Goal: Information Seeking & Learning: Learn about a topic

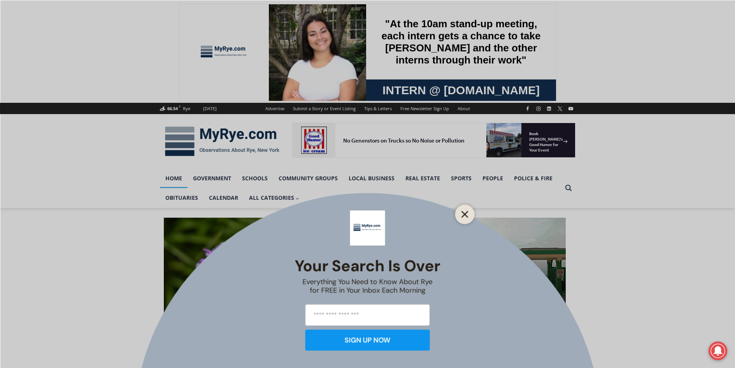
click at [464, 211] on icon "Close" at bounding box center [464, 213] width 7 height 7
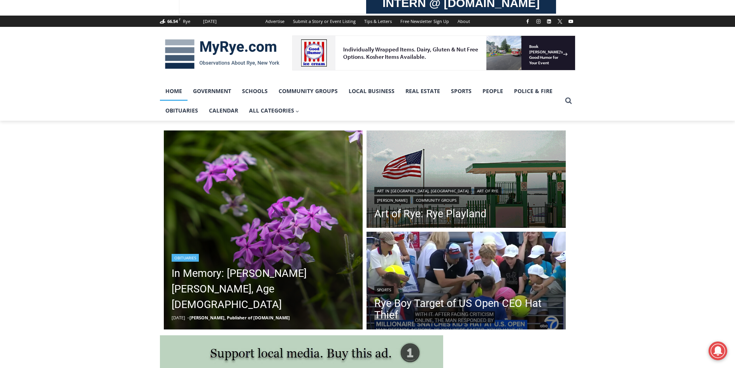
scroll to position [156, 0]
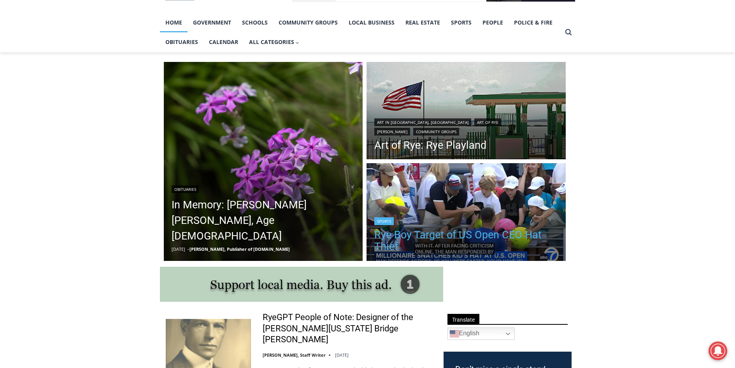
click at [457, 237] on link "Rye Boy Target of US Open CEO Hat Thief" at bounding box center [466, 240] width 184 height 23
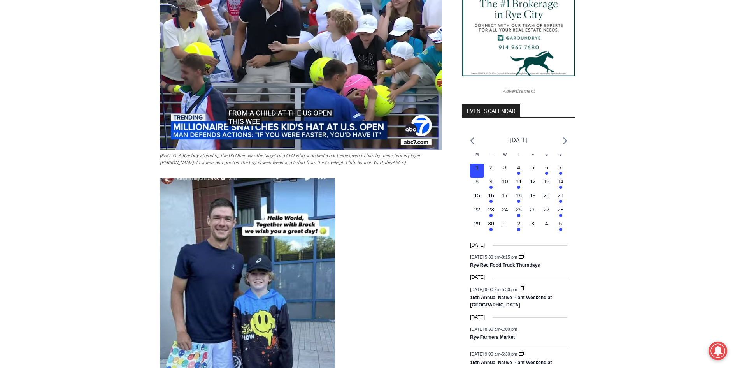
scroll to position [607, 0]
